Goal: Navigation & Orientation: Go to known website

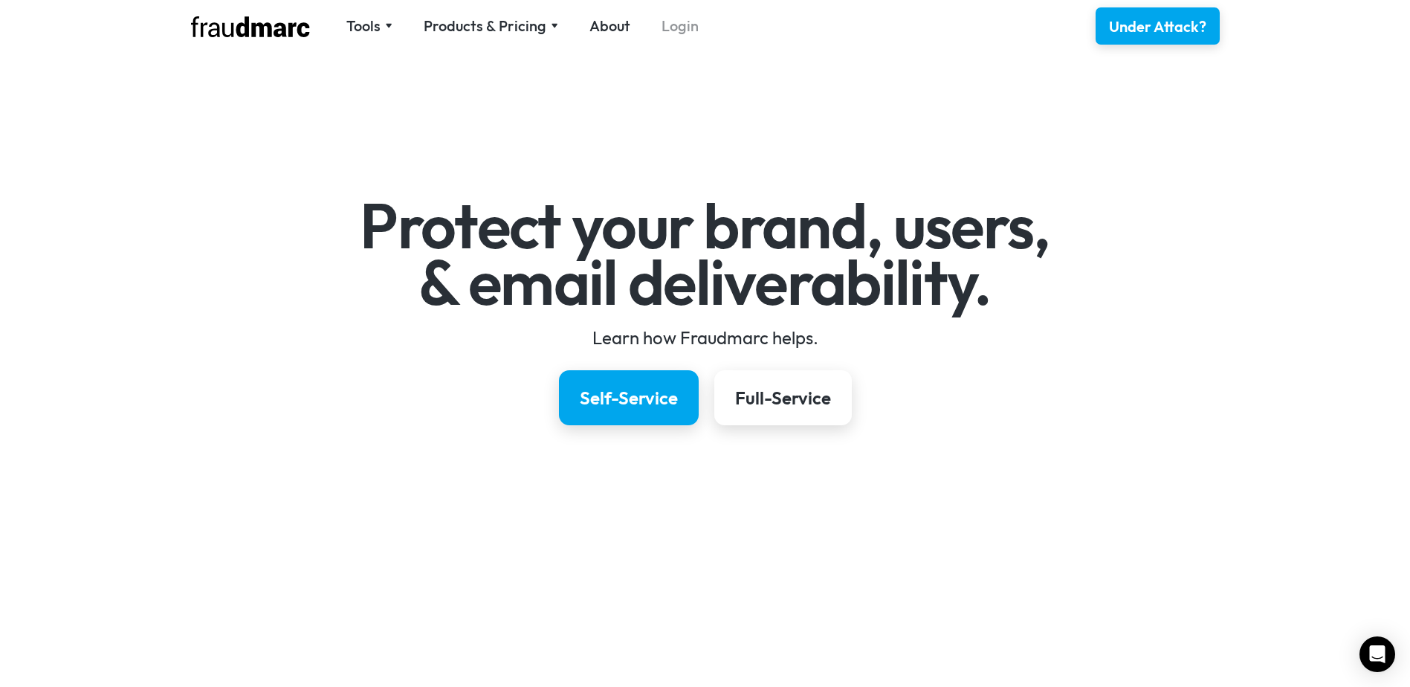
click at [673, 30] on link "Login" at bounding box center [680, 26] width 37 height 21
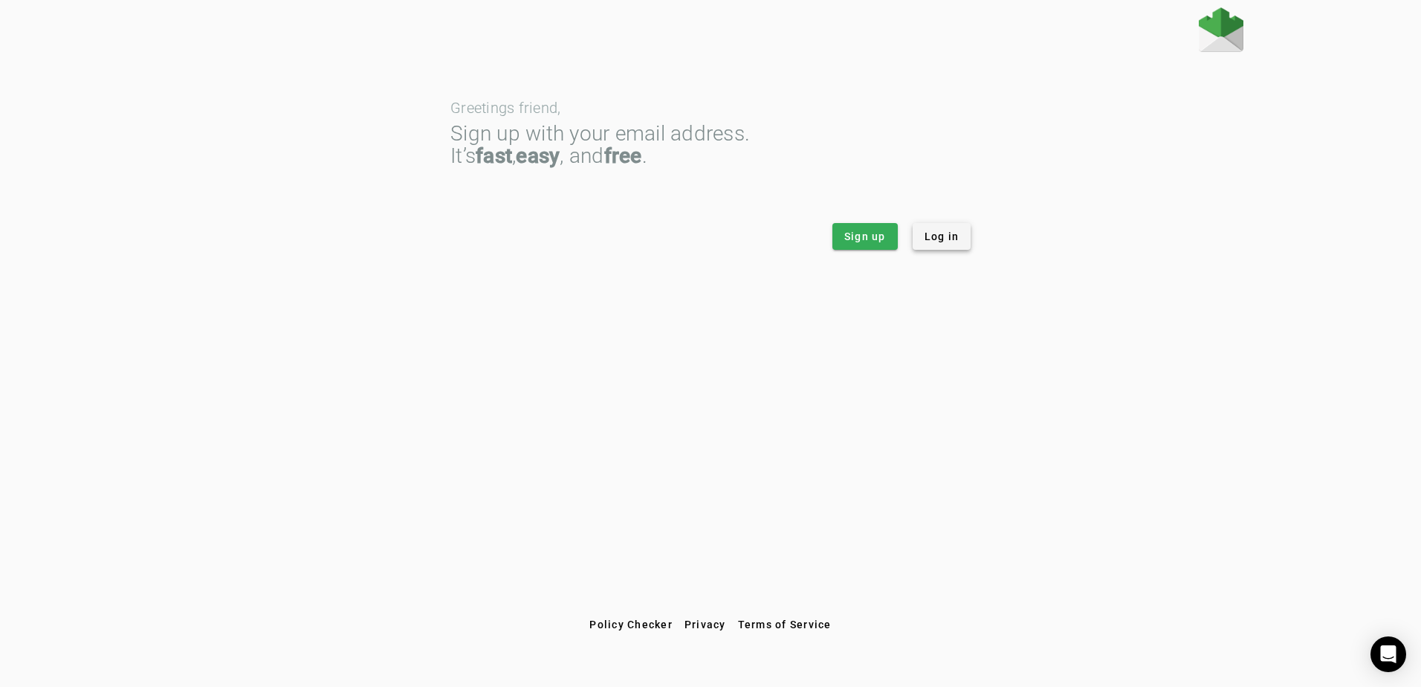
click at [939, 242] on span "Log in" at bounding box center [942, 236] width 35 height 15
